Goal: Task Accomplishment & Management: Manage account settings

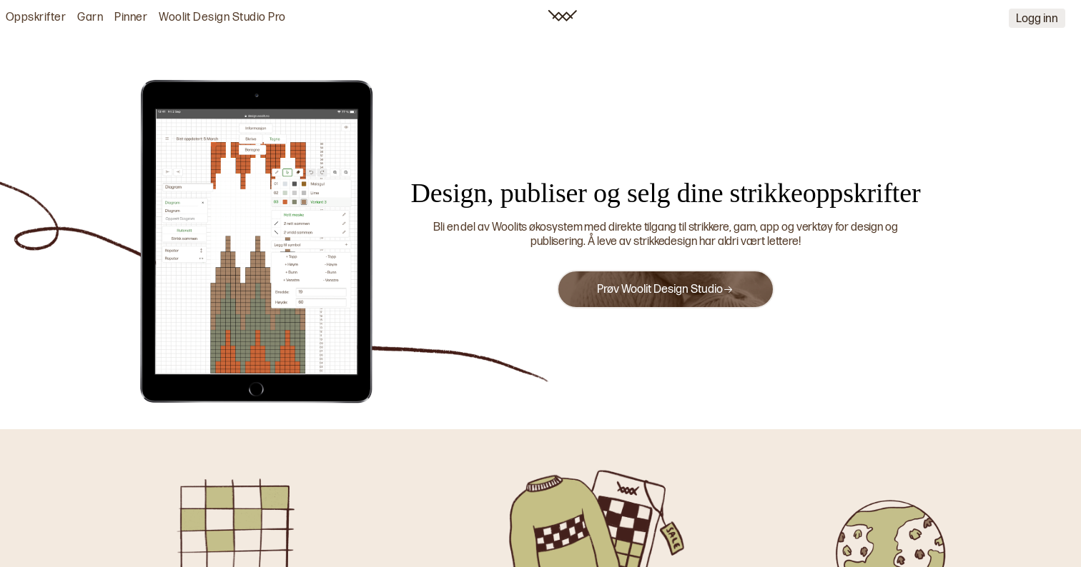
click at [1031, 27] on button "Logg inn" at bounding box center [1036, 18] width 56 height 19
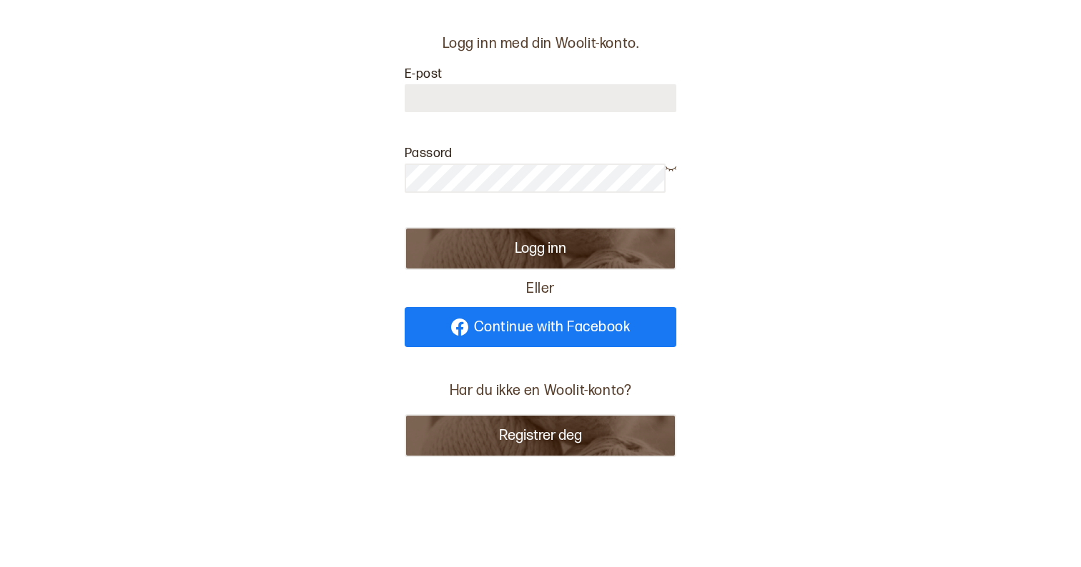
click at [555, 338] on link "Continue with Facebook" at bounding box center [541, 327] width 272 height 40
click at [450, 114] on div at bounding box center [541, 105] width 272 height 44
click at [453, 103] on input at bounding box center [541, 98] width 272 height 28
type input "**********"
click at [540, 249] on button "Logg inn" at bounding box center [541, 248] width 272 height 43
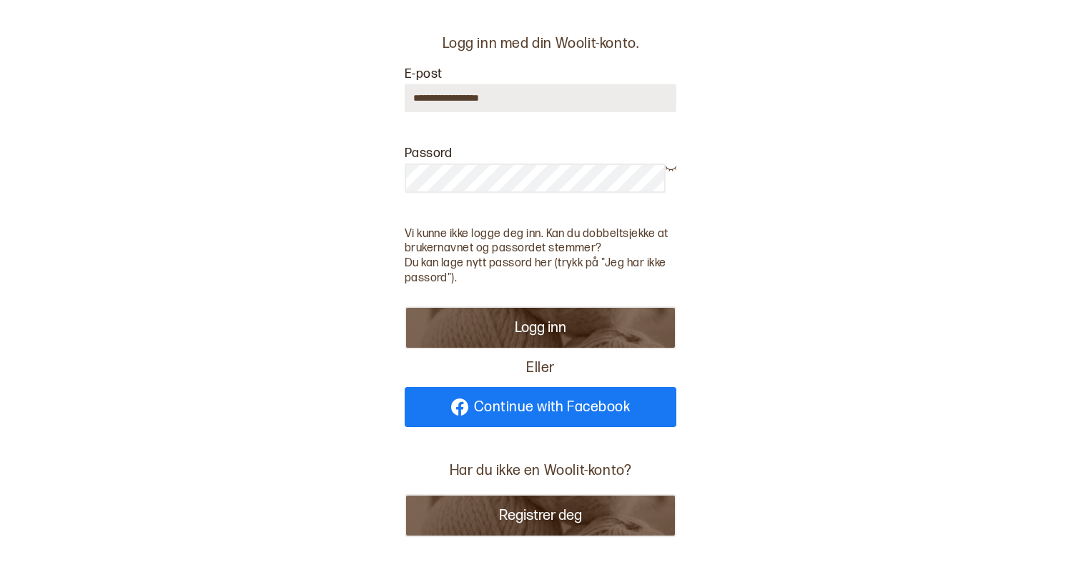
click at [668, 173] on div at bounding box center [670, 184] width 11 height 45
click at [540, 326] on button "Logg inn" at bounding box center [541, 328] width 272 height 43
click at [548, 417] on link "Continue with Facebook" at bounding box center [541, 407] width 272 height 40
drag, startPoint x: 557, startPoint y: 334, endPoint x: 552, endPoint y: 362, distance: 28.3
click at [552, 362] on div "**********" at bounding box center [541, 230] width 272 height 393
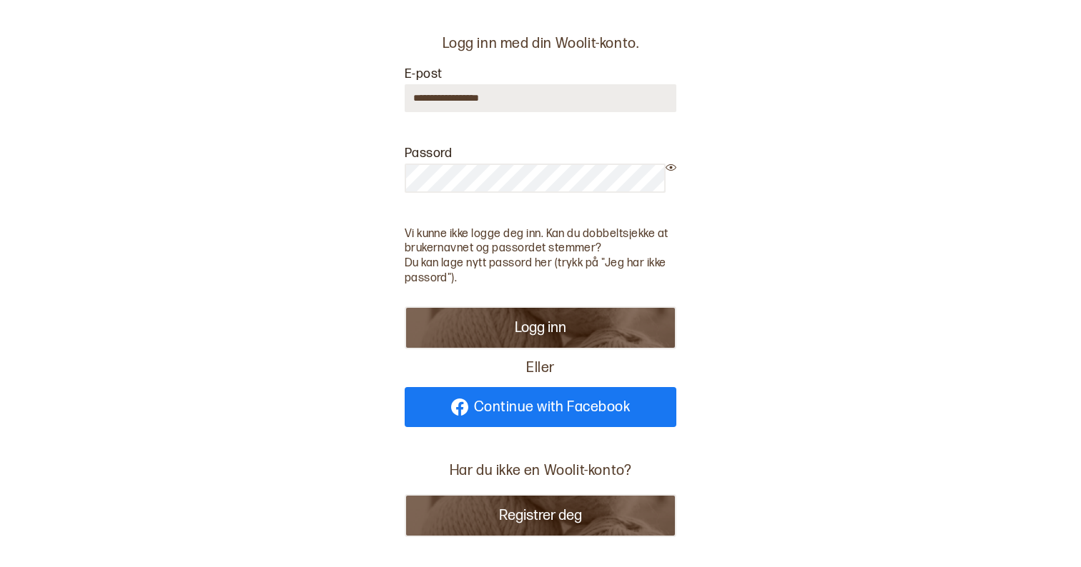
click at [535, 422] on link "Continue with Facebook" at bounding box center [541, 407] width 272 height 40
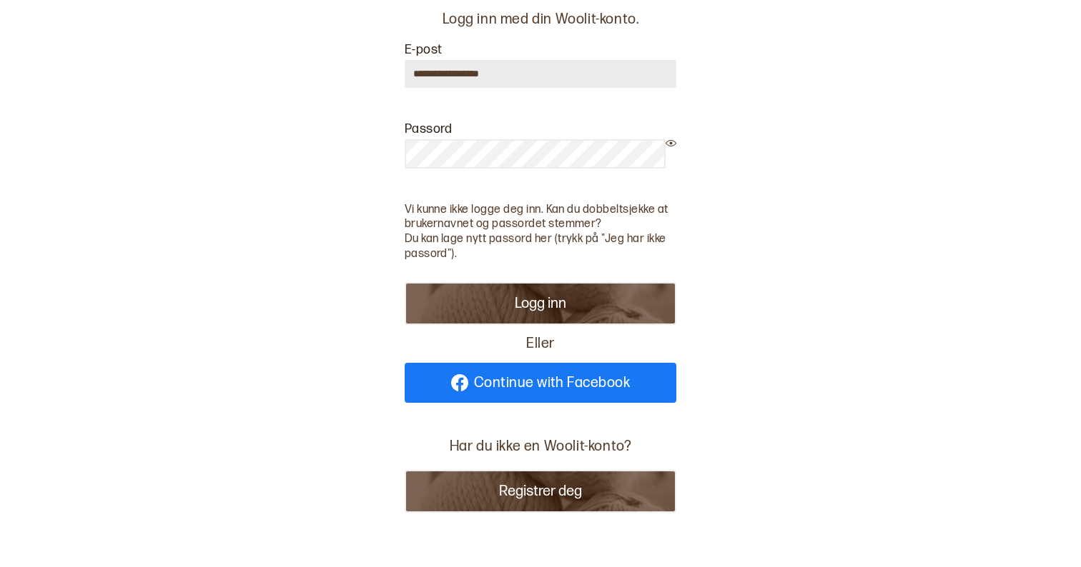
click at [560, 480] on button "Registrer deg" at bounding box center [541, 491] width 272 height 43
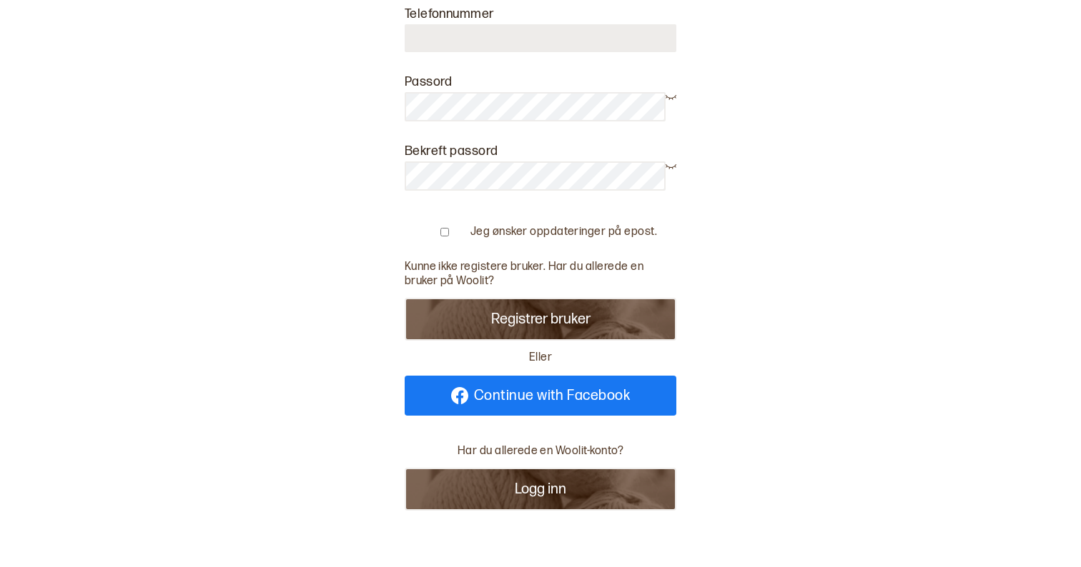
scroll to position [205, 0]
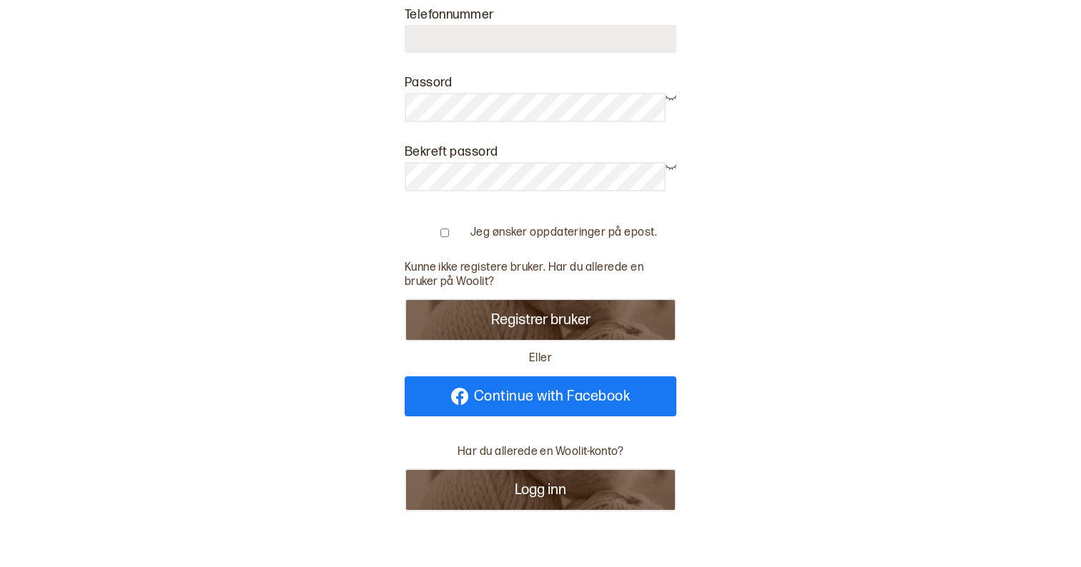
click at [530, 492] on button "Logg inn" at bounding box center [541, 490] width 272 height 43
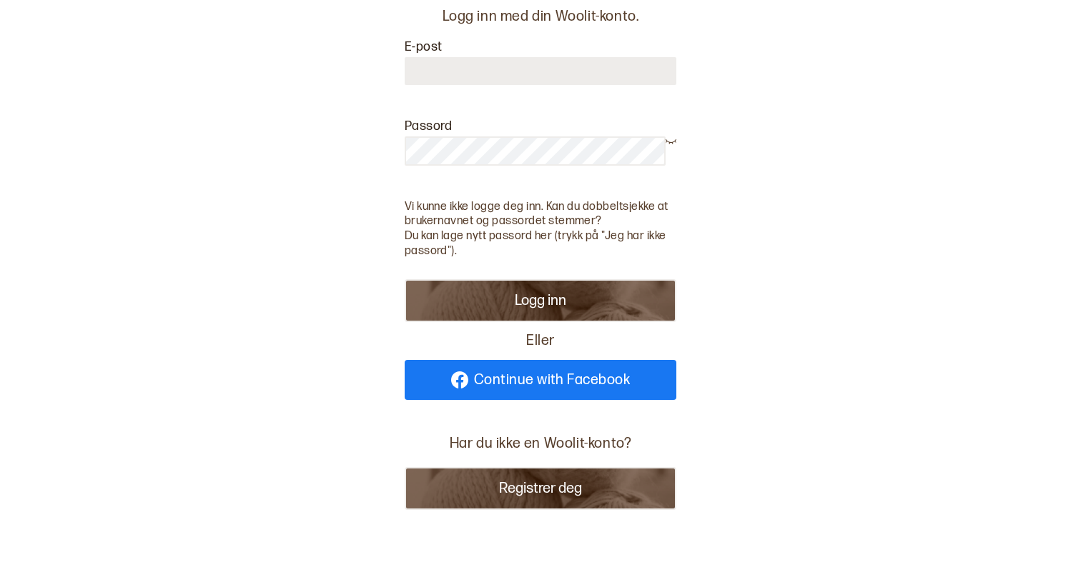
scroll to position [24, 0]
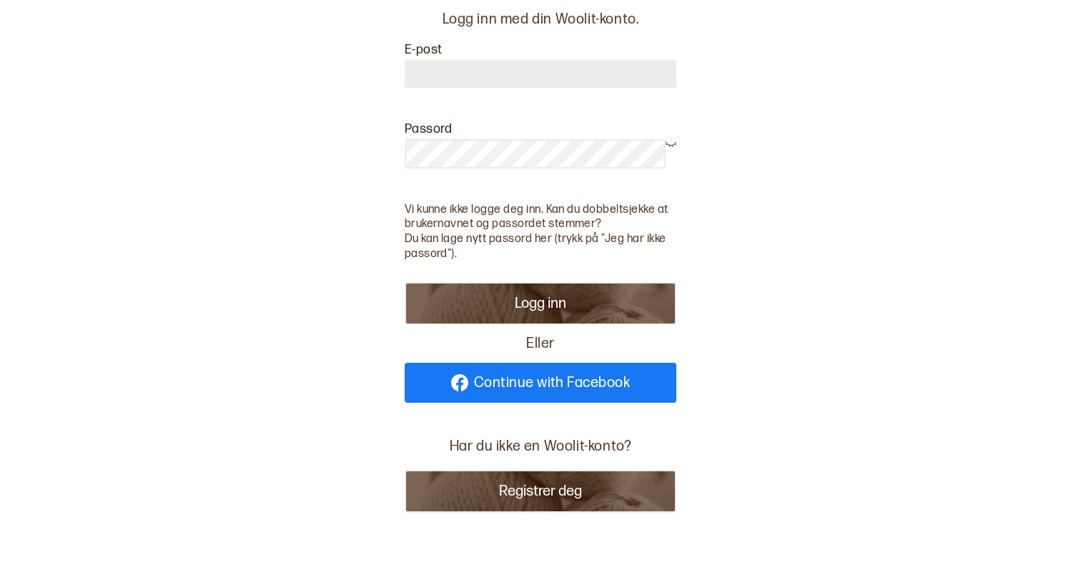
click at [552, 447] on p "Har du ikke en Woolit-konto?" at bounding box center [541, 447] width 194 height 30
click at [547, 502] on button "Registrer deg" at bounding box center [541, 491] width 272 height 43
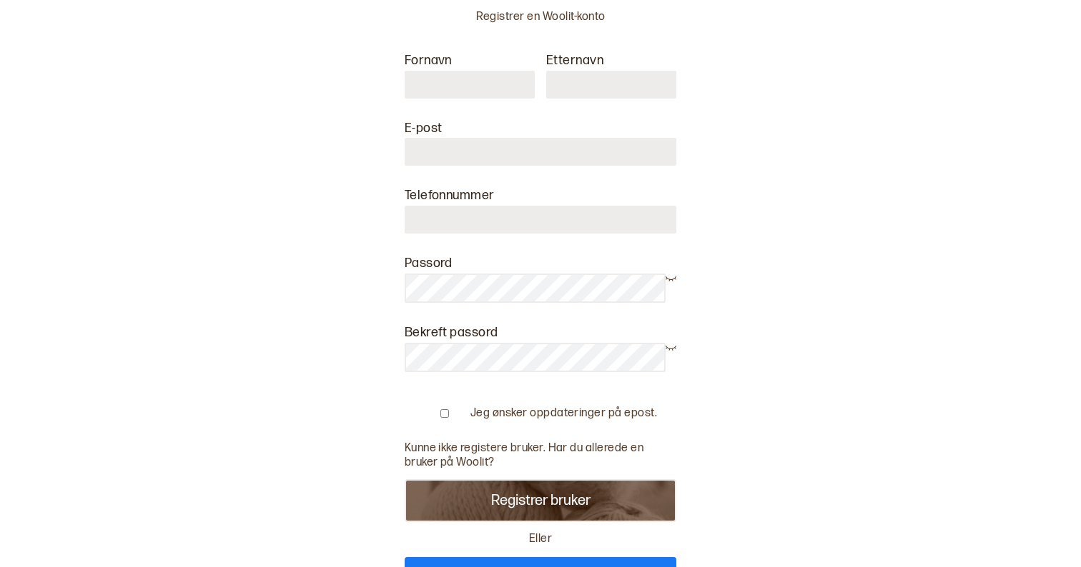
click at [548, 492] on button "Registrer bruker" at bounding box center [541, 501] width 272 height 43
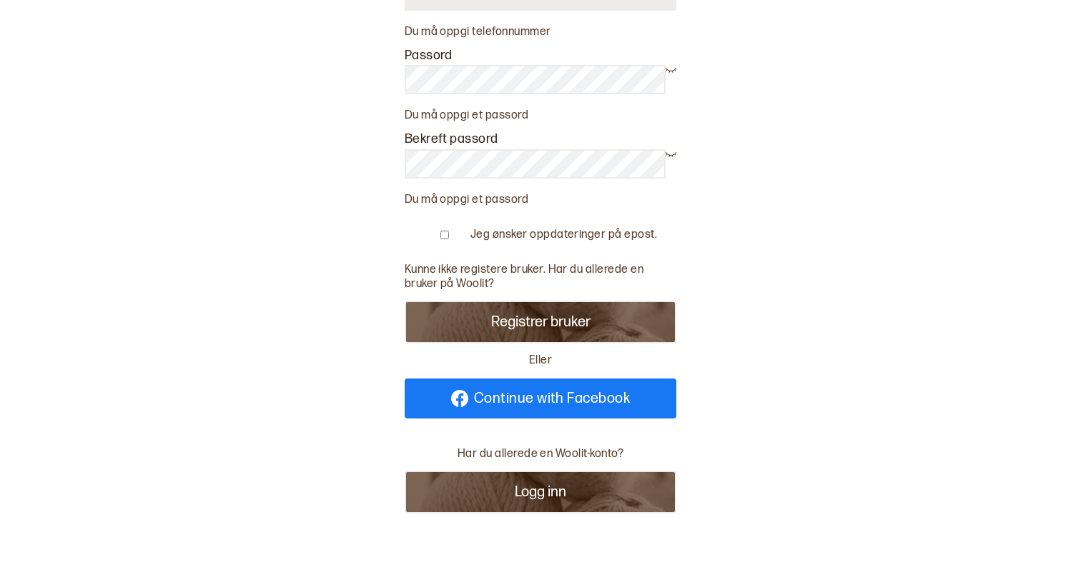
click at [541, 476] on button "Logg inn" at bounding box center [541, 492] width 272 height 43
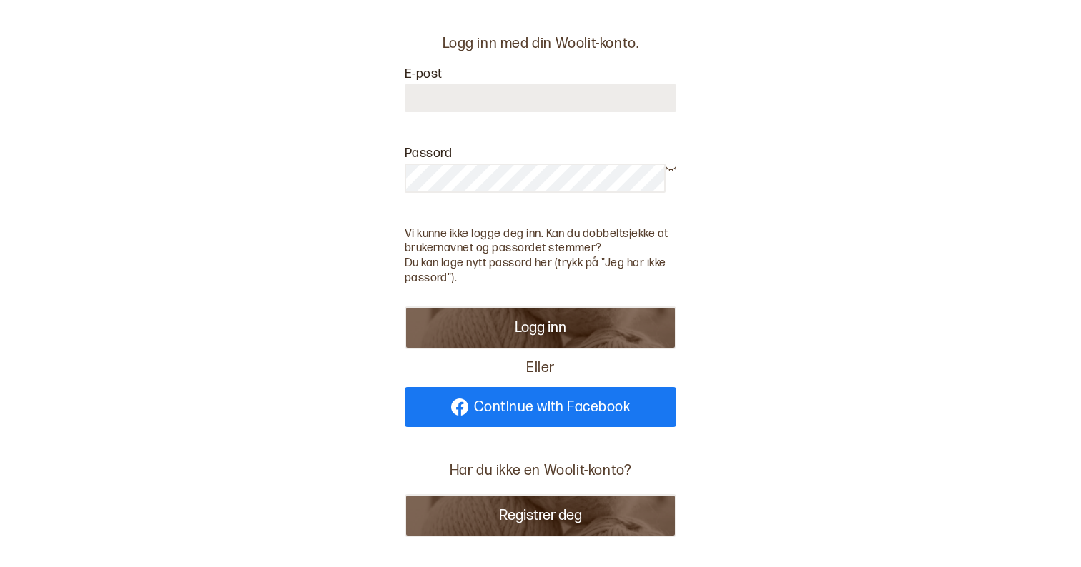
scroll to position [0, 0]
type input "**********"
click at [472, 202] on div at bounding box center [541, 184] width 272 height 45
click at [540, 326] on button "Logg inn" at bounding box center [541, 328] width 272 height 43
click at [527, 312] on button "Logg inn" at bounding box center [541, 328] width 272 height 43
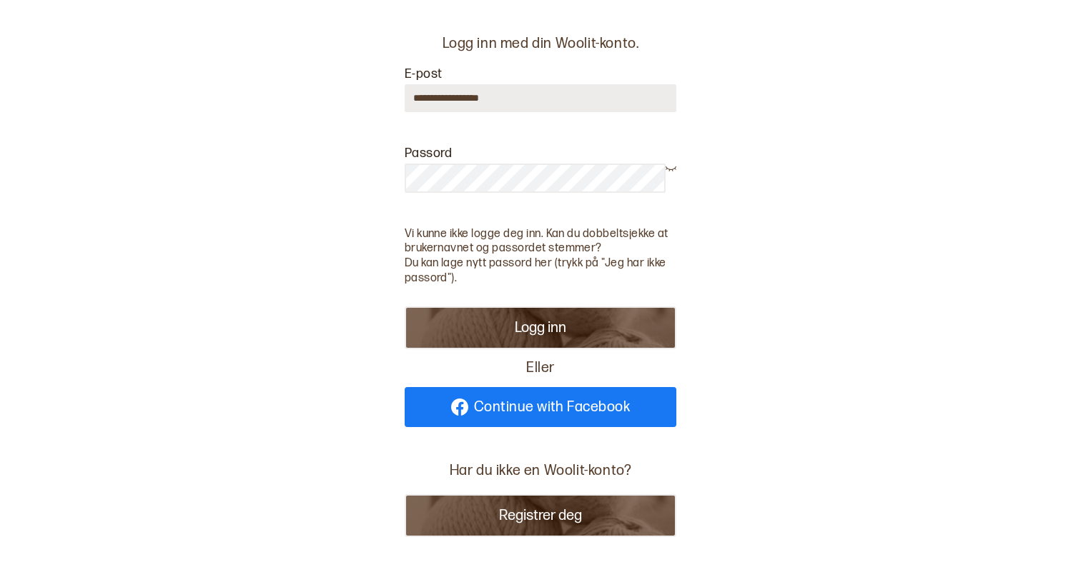
click at [595, 259] on p "Du kan lage nytt passord her (trykk på "Jeg har ikke passord")." at bounding box center [541, 272] width 272 height 30
click at [620, 262] on p "Du kan lage nytt passord her (trykk på "Jeg har ikke passord")." at bounding box center [541, 272] width 272 height 30
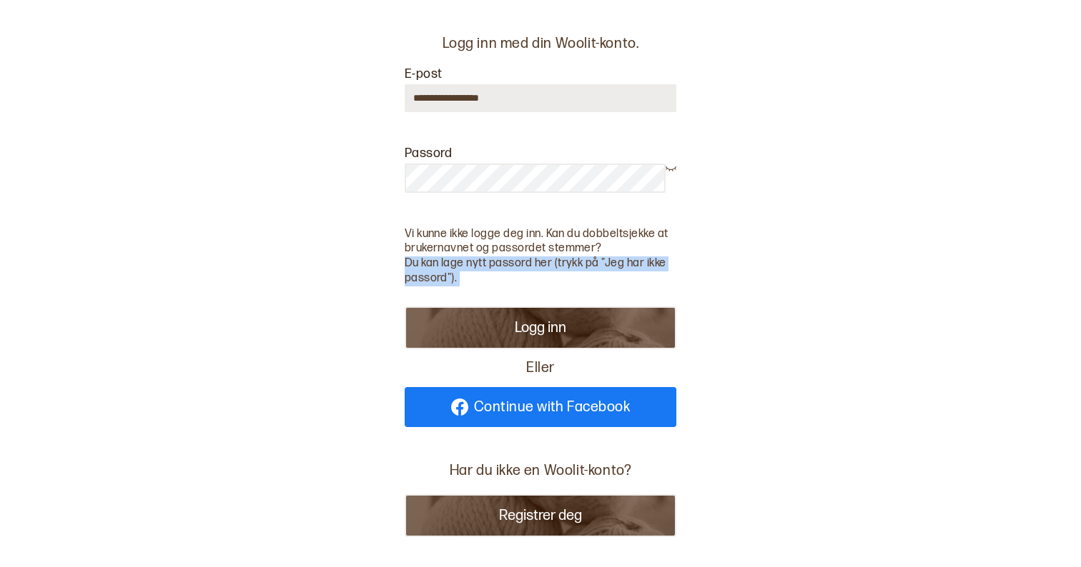
click at [620, 262] on p "Du kan lage nytt passord her (trykk på "Jeg har ikke passord")." at bounding box center [541, 272] width 272 height 30
click at [674, 167] on icon at bounding box center [670, 167] width 11 height 11
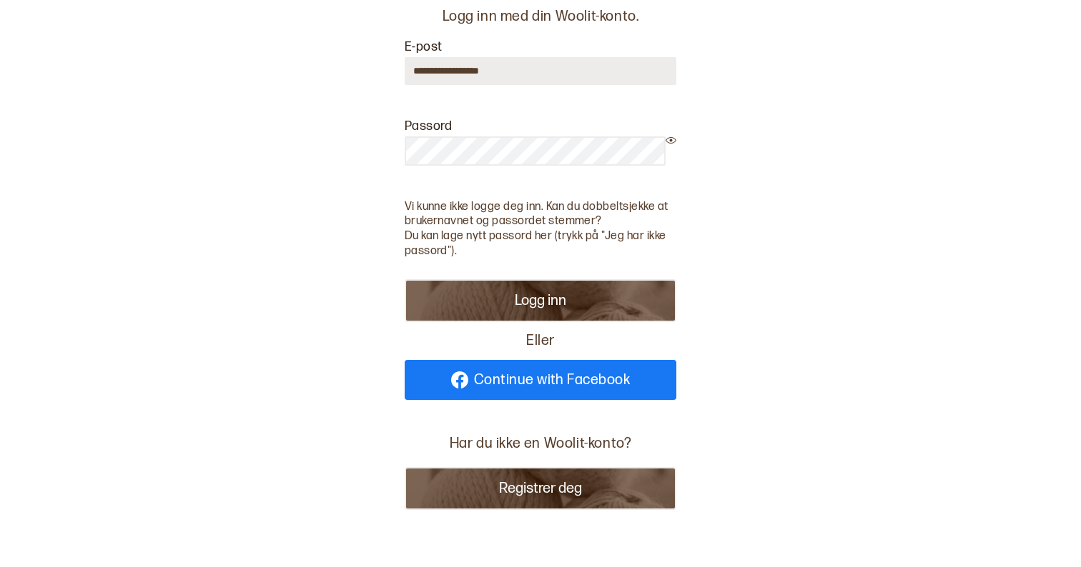
scroll to position [24, 0]
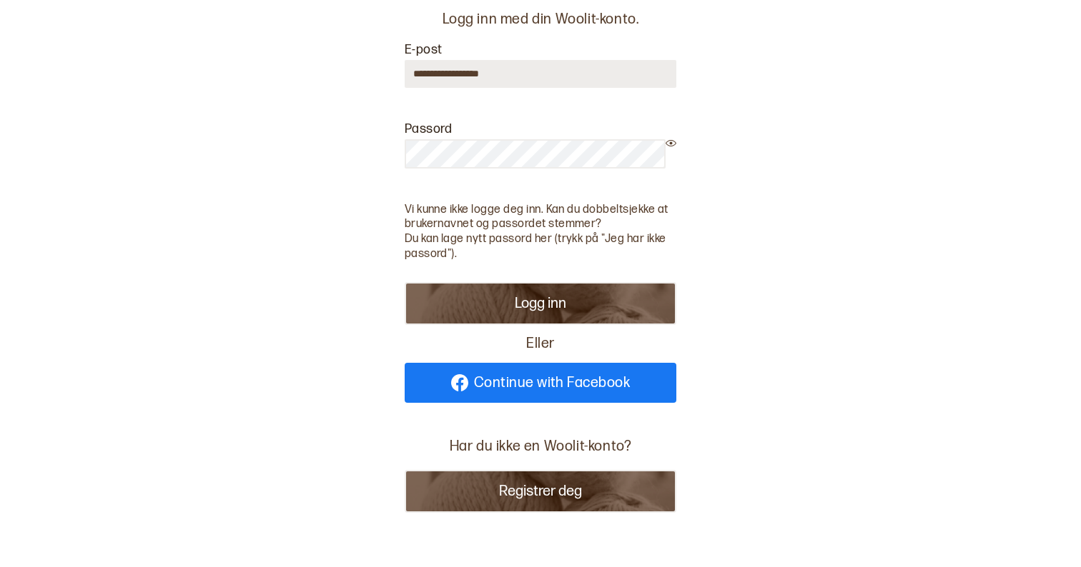
click at [541, 394] on link "Continue with Facebook" at bounding box center [541, 383] width 272 height 40
